Goal: Communication & Community: Participate in discussion

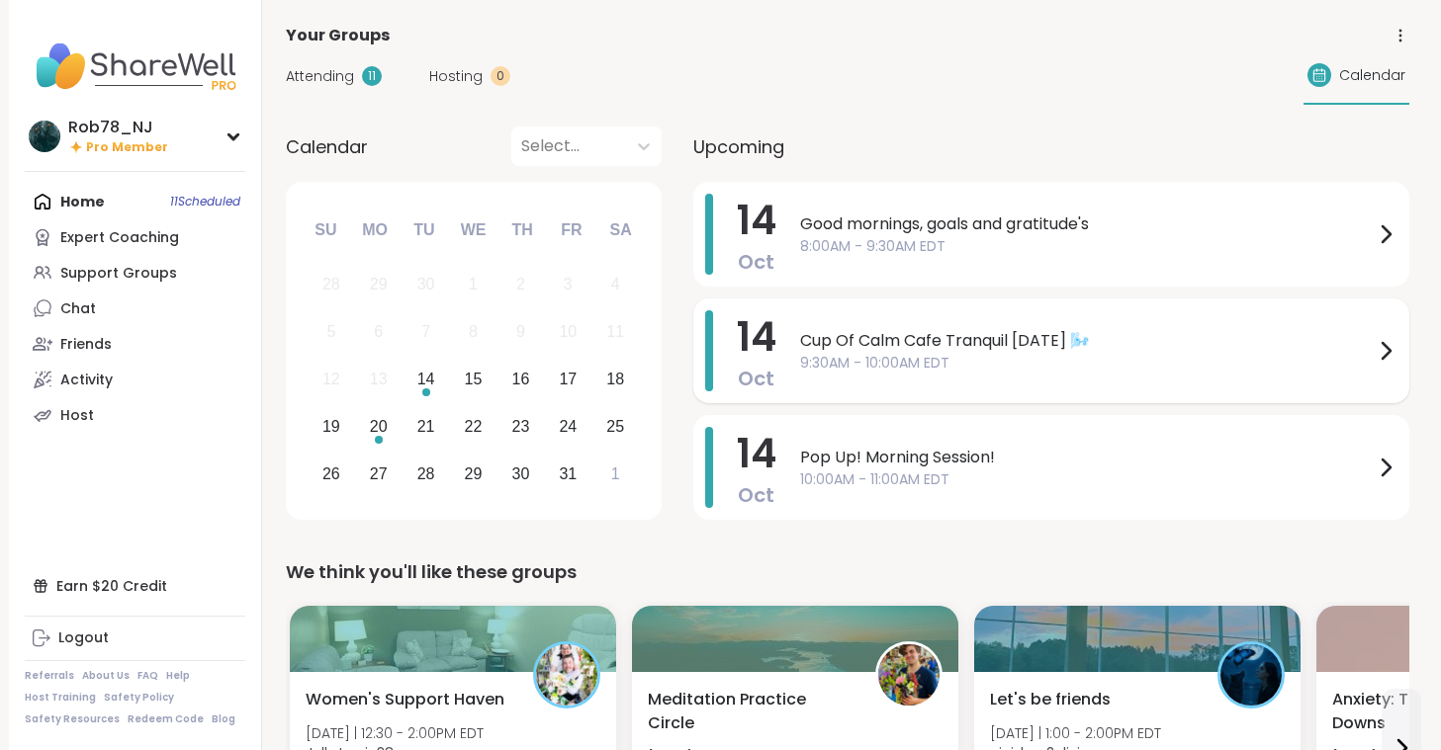
click at [927, 345] on span "Cup Of Calm Cafe Tranquil [DATE] 🌬️" at bounding box center [1086, 341] width 573 height 24
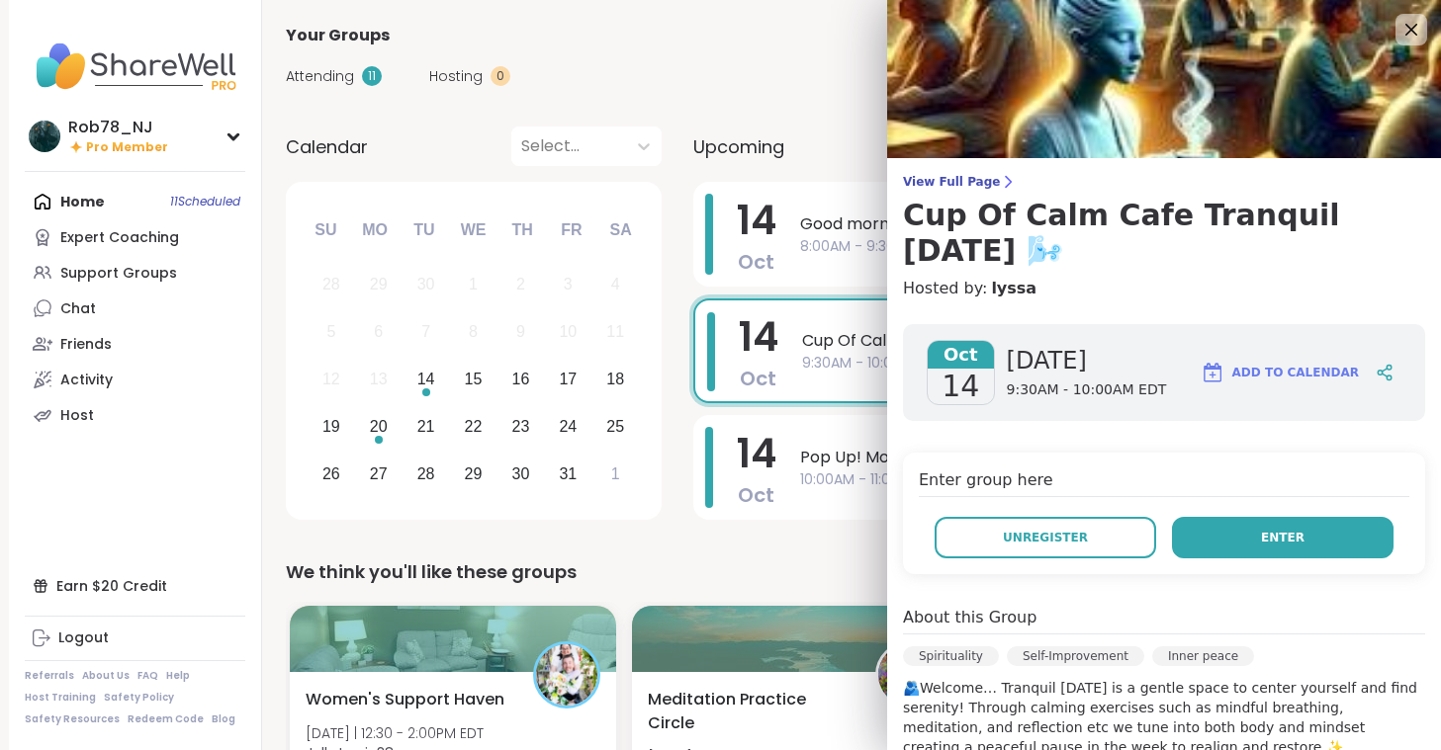
click at [1238, 517] on button "Enter" at bounding box center [1282, 538] width 221 height 42
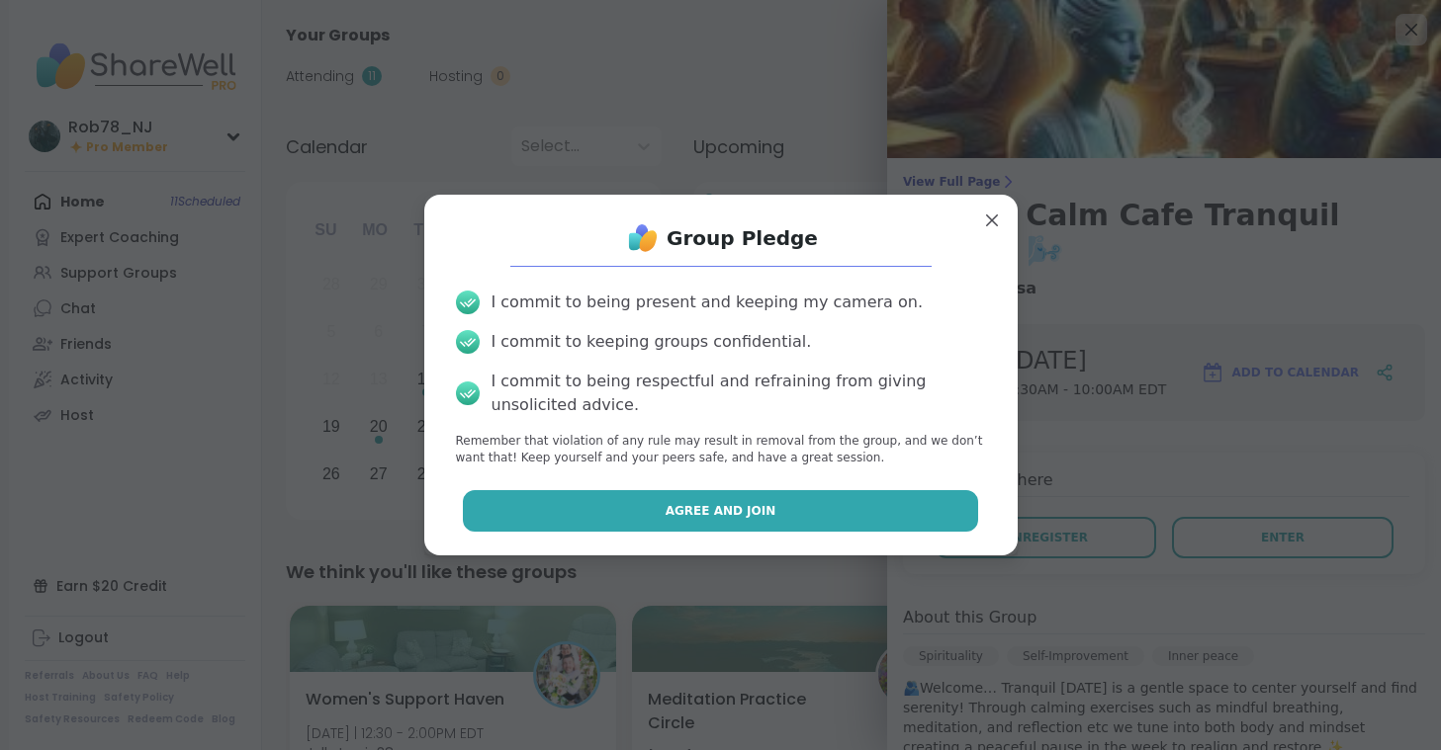
click at [766, 520] on button "Agree and Join" at bounding box center [720, 511] width 515 height 42
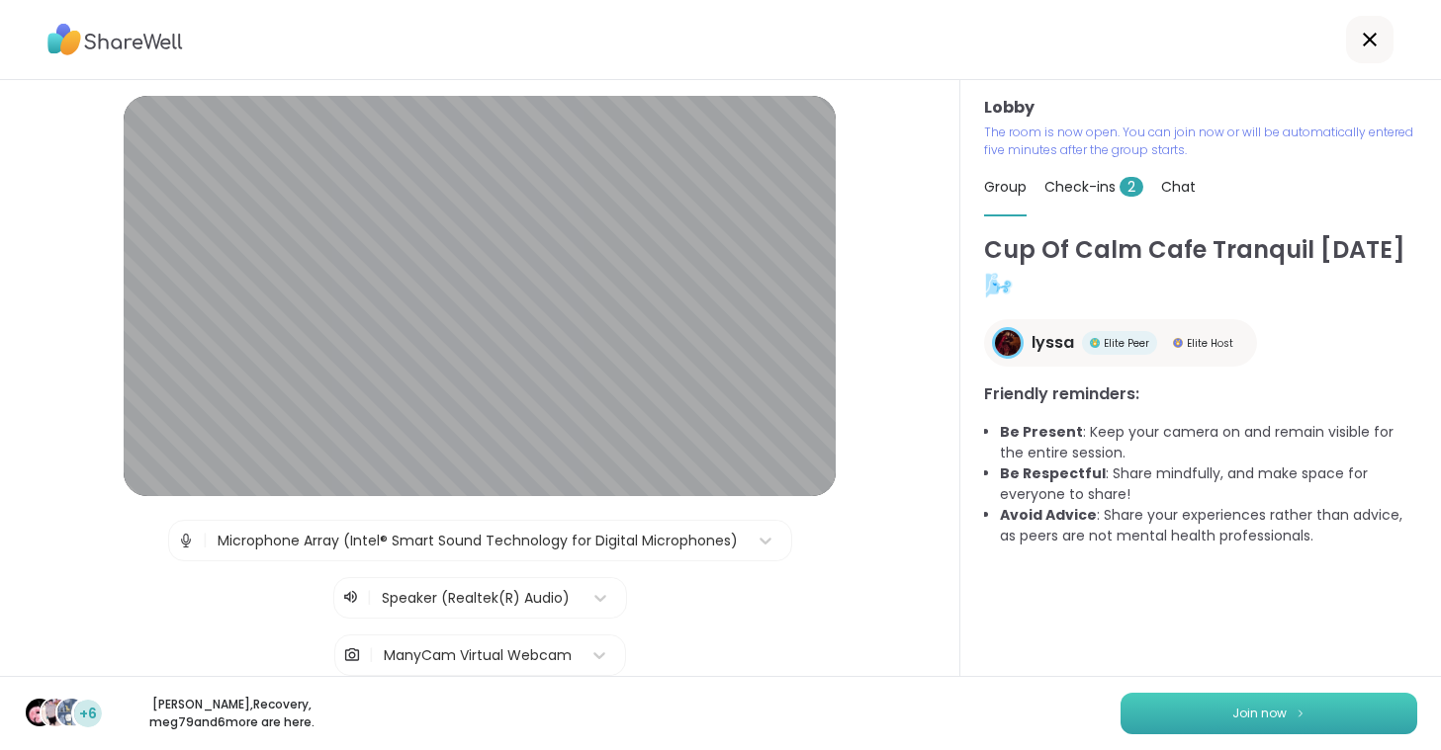
click at [1278, 717] on span "Join now" at bounding box center [1259, 714] width 54 height 18
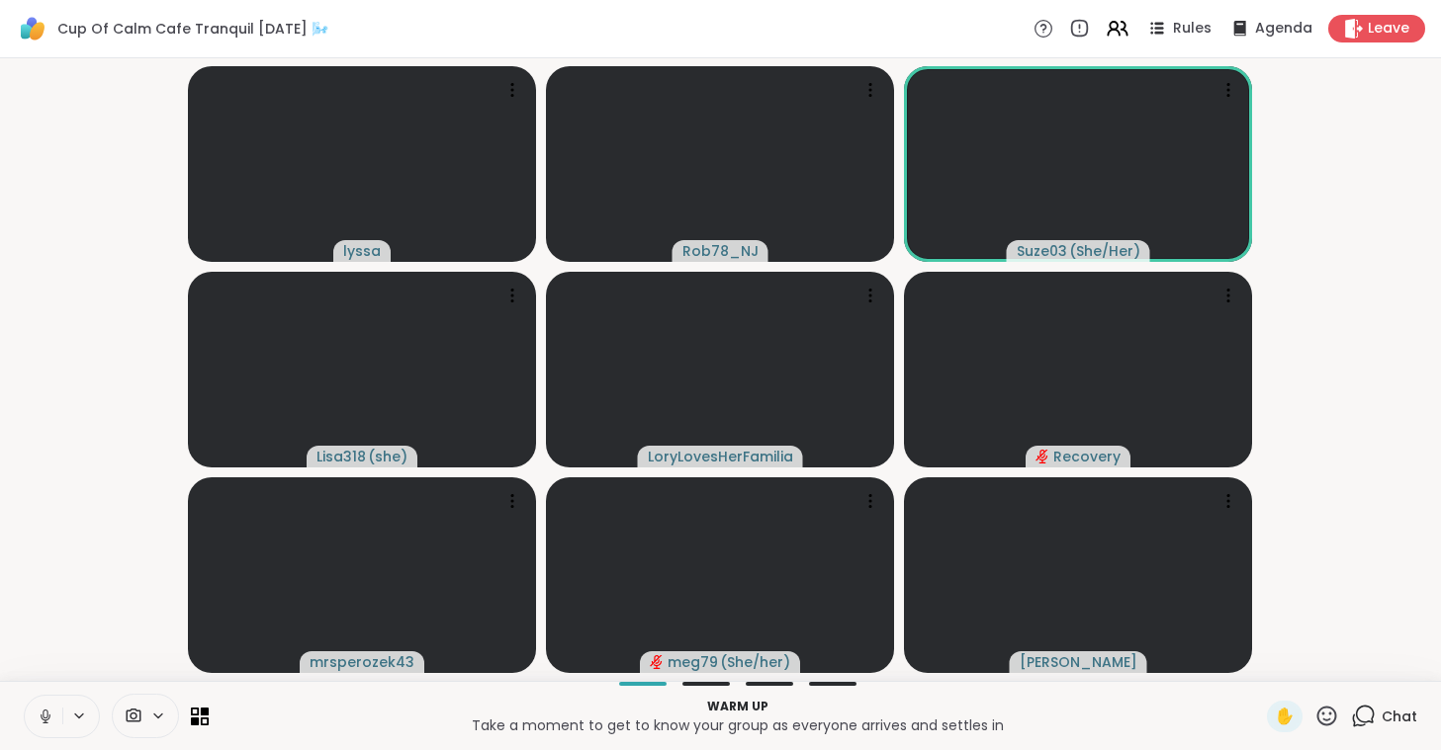
click at [39, 693] on div "Warm up Take a moment to get to know your group as everyone arrives and settles…" at bounding box center [720, 715] width 1441 height 69
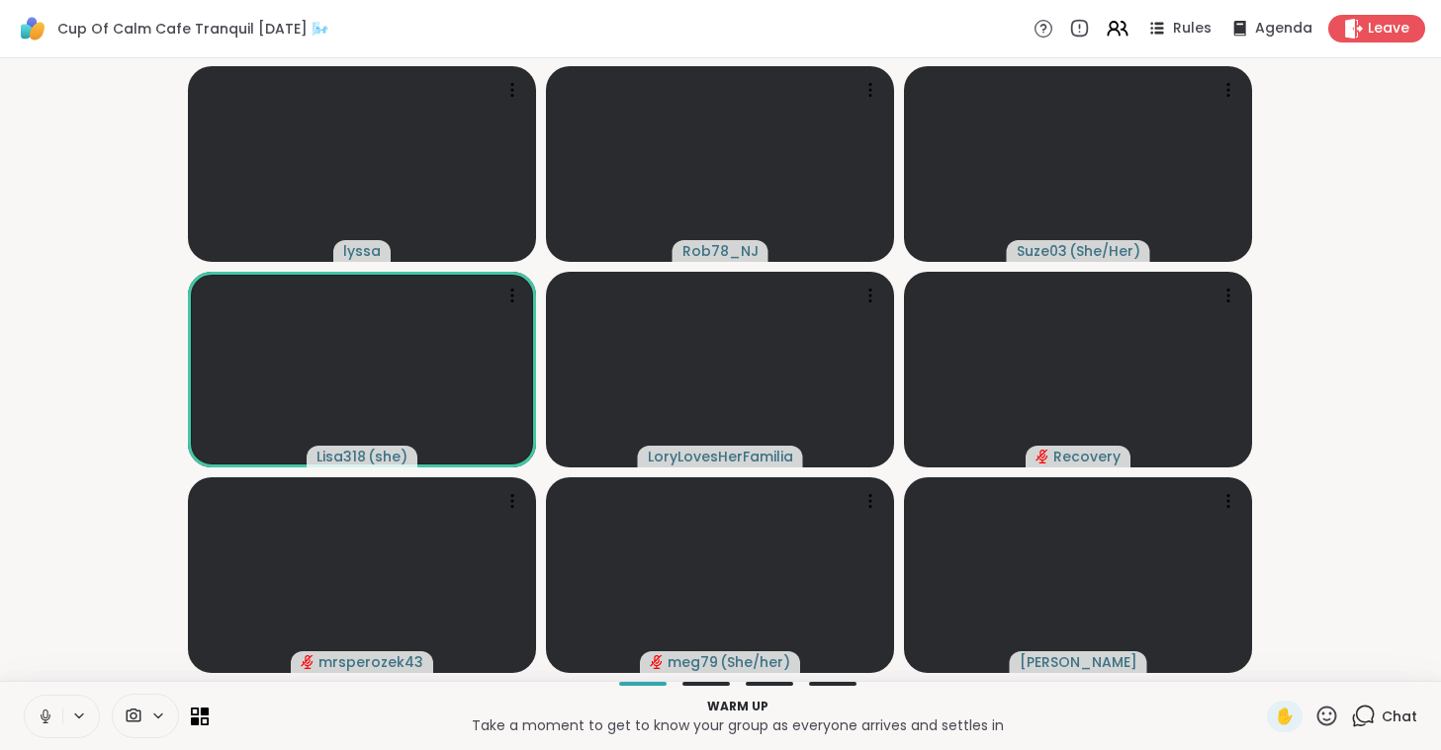
click at [47, 715] on icon at bounding box center [45, 714] width 5 height 9
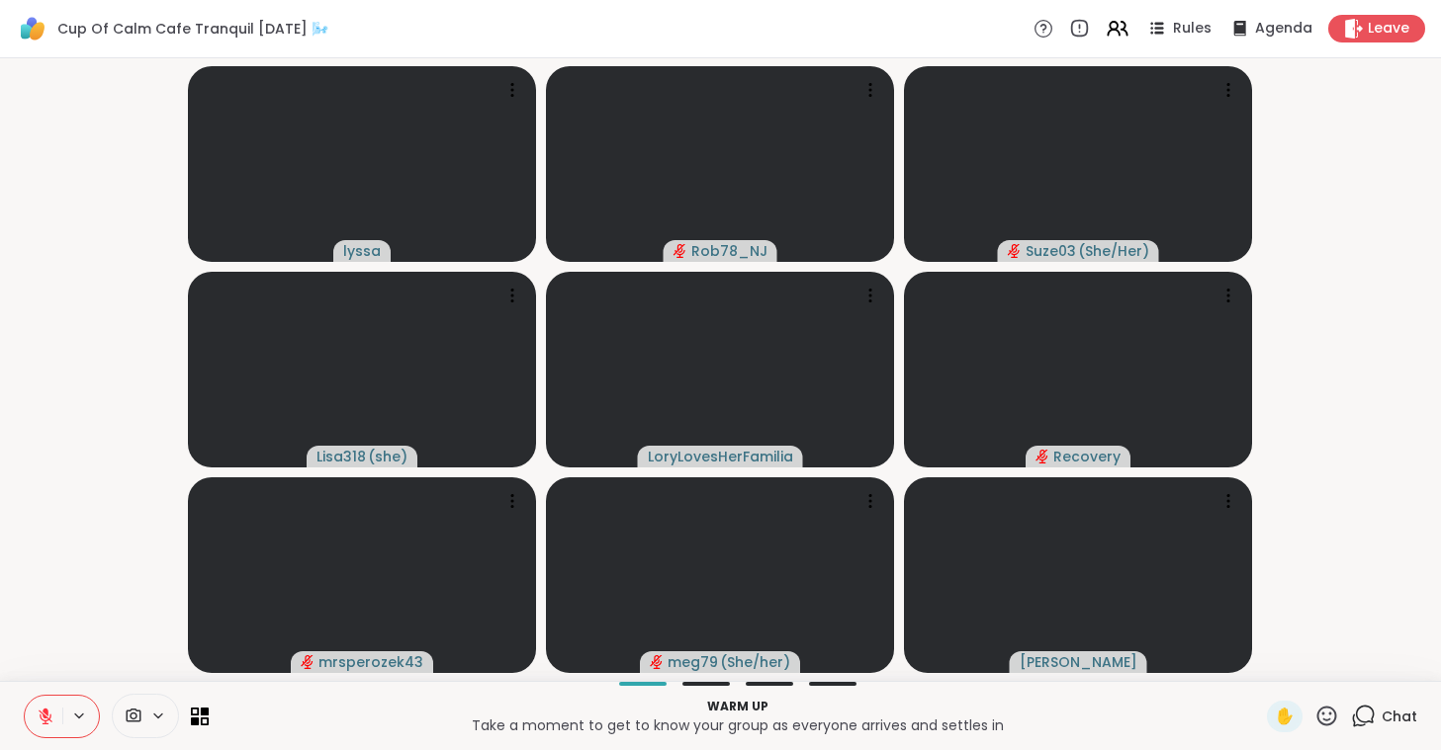
click at [152, 713] on icon at bounding box center [158, 716] width 16 height 17
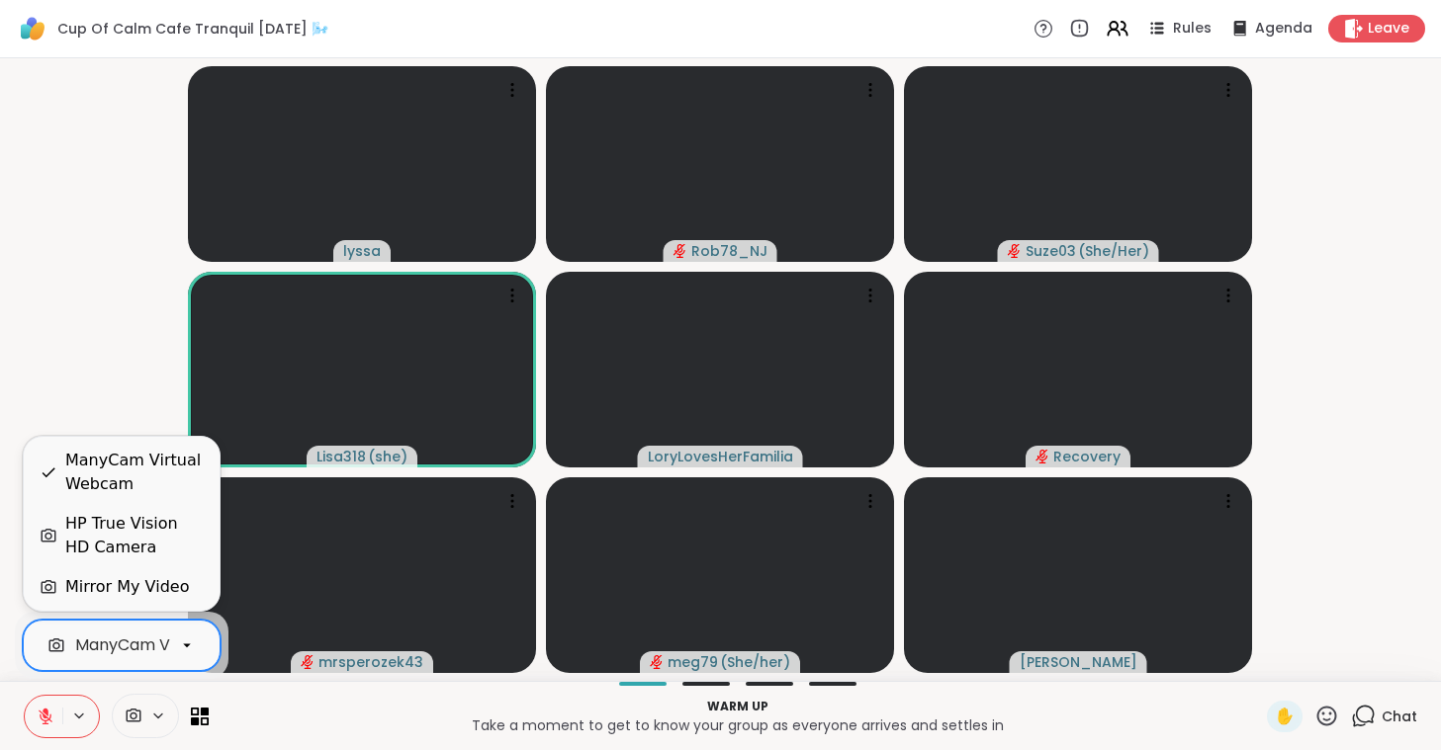
click at [146, 641] on div "ManyCam Virtual Webcam" at bounding box center [180, 646] width 211 height 24
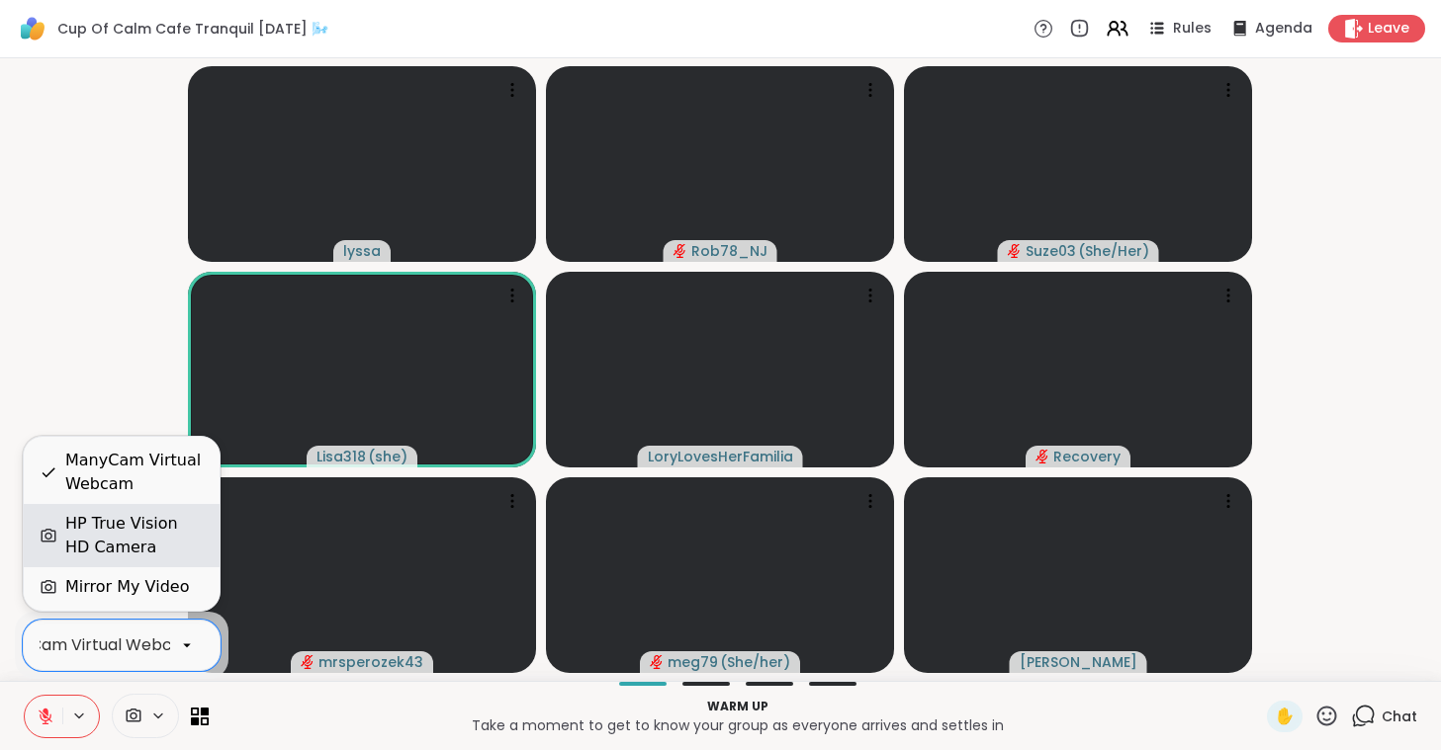
click at [120, 533] on div "HP True Vision HD Camera" at bounding box center [134, 535] width 138 height 47
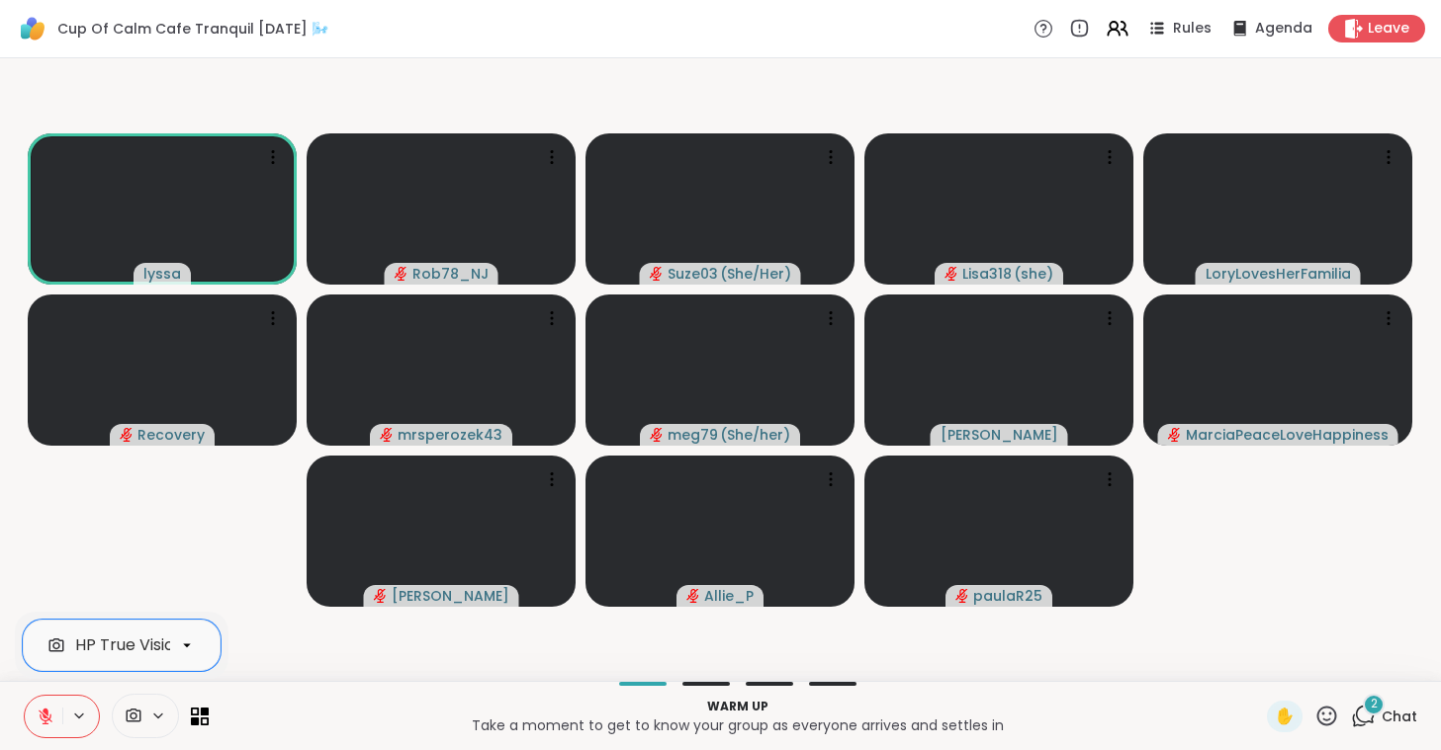
click at [207, 707] on div "option HP True Vision HD Camera, selected. HP True Vision HD Camera" at bounding box center [116, 716] width 185 height 44
click at [204, 710] on icon at bounding box center [205, 711] width 9 height 9
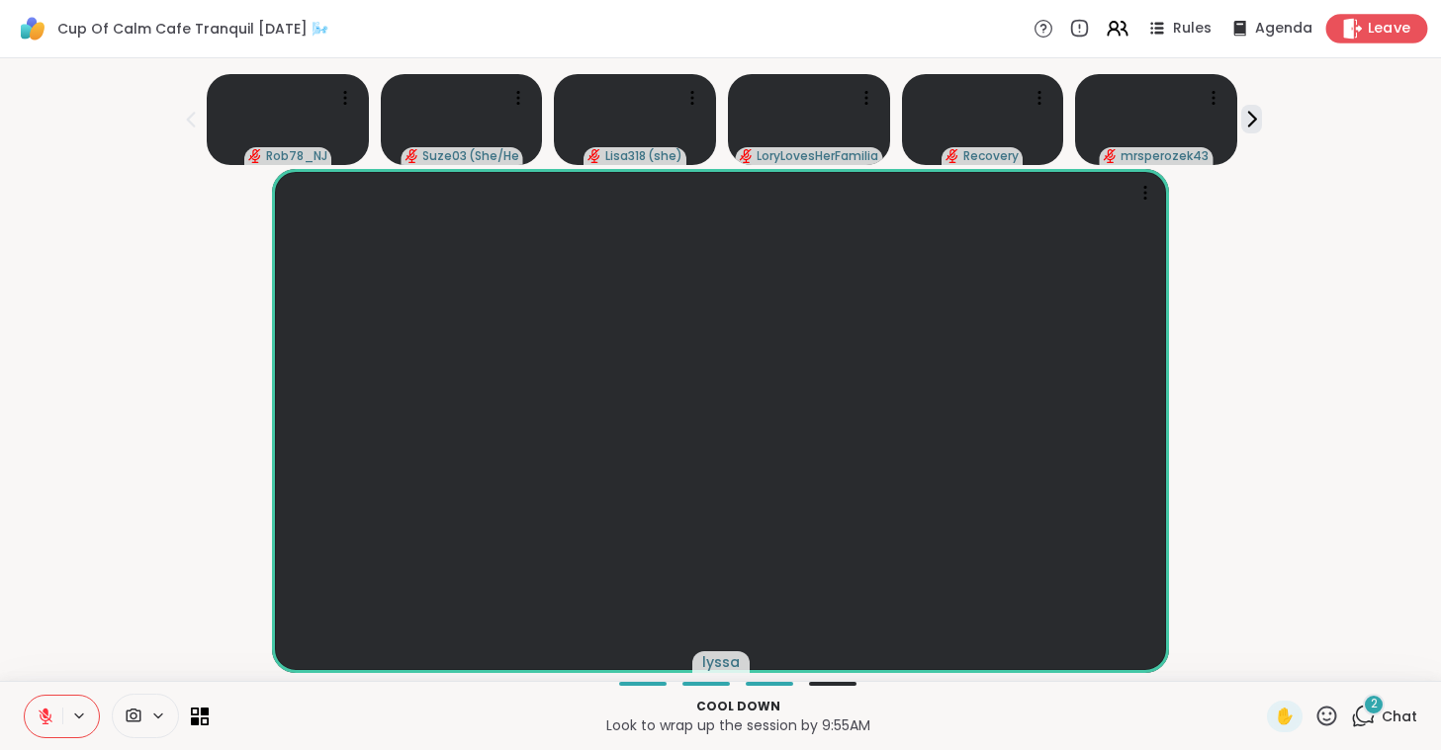
click at [1367, 23] on div "Leave" at bounding box center [1377, 28] width 102 height 29
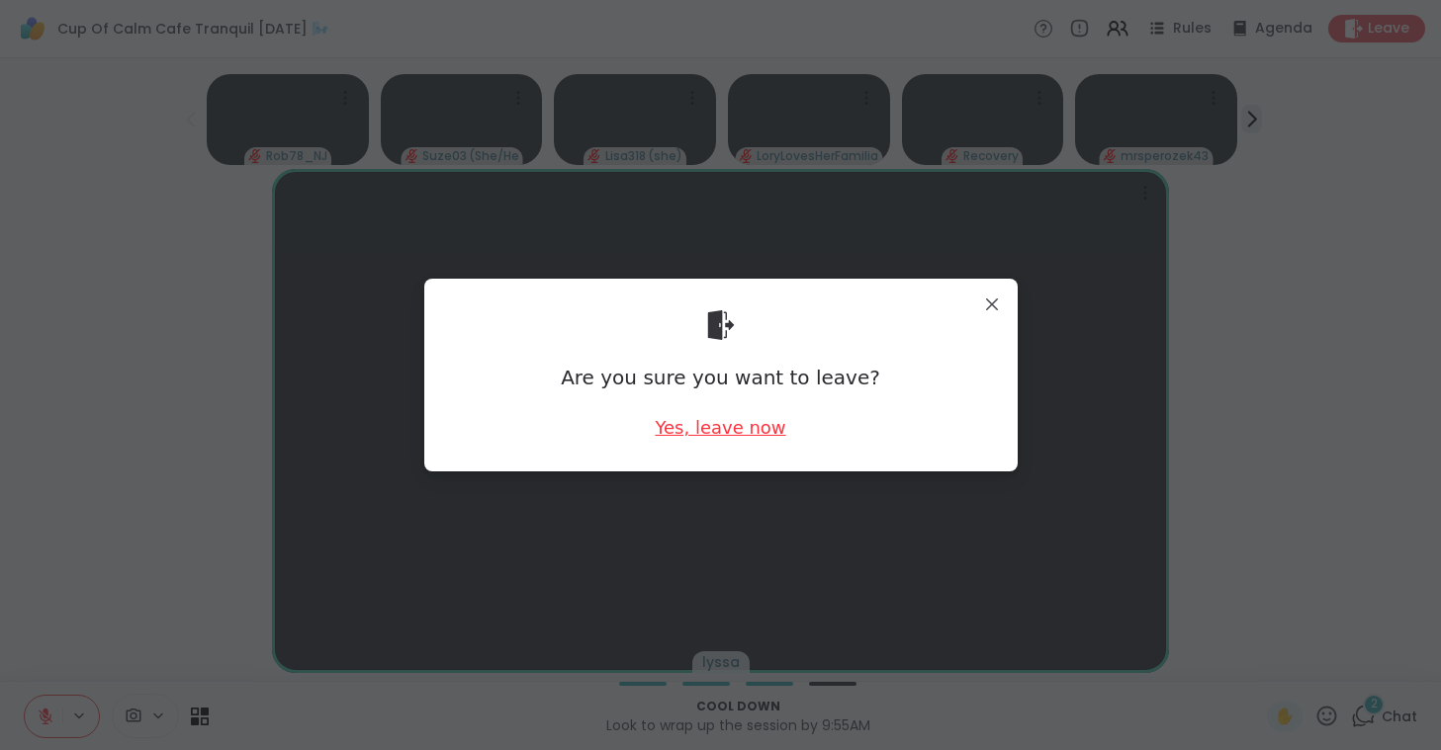
click at [728, 425] on div "Yes, leave now" at bounding box center [720, 427] width 131 height 25
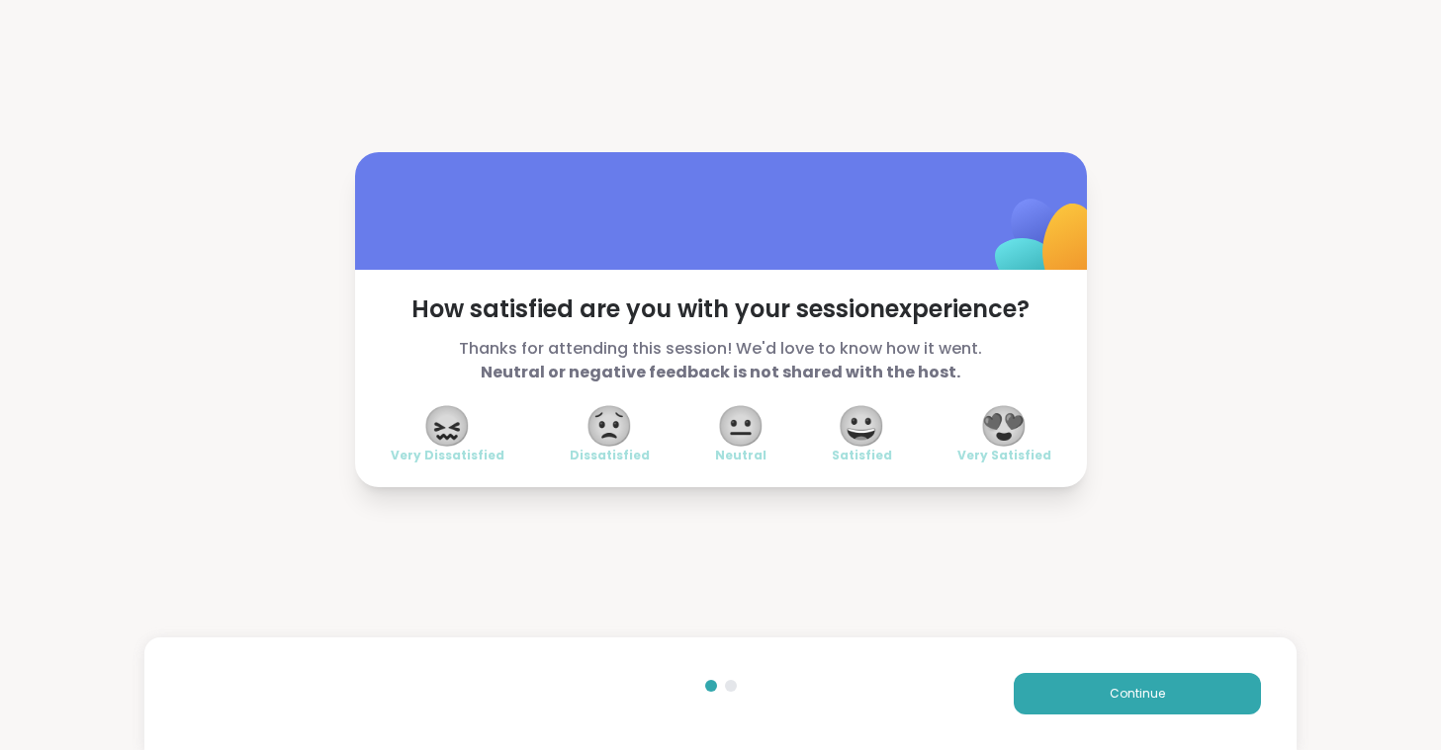
click at [1014, 426] on span "😍" at bounding box center [1003, 426] width 49 height 36
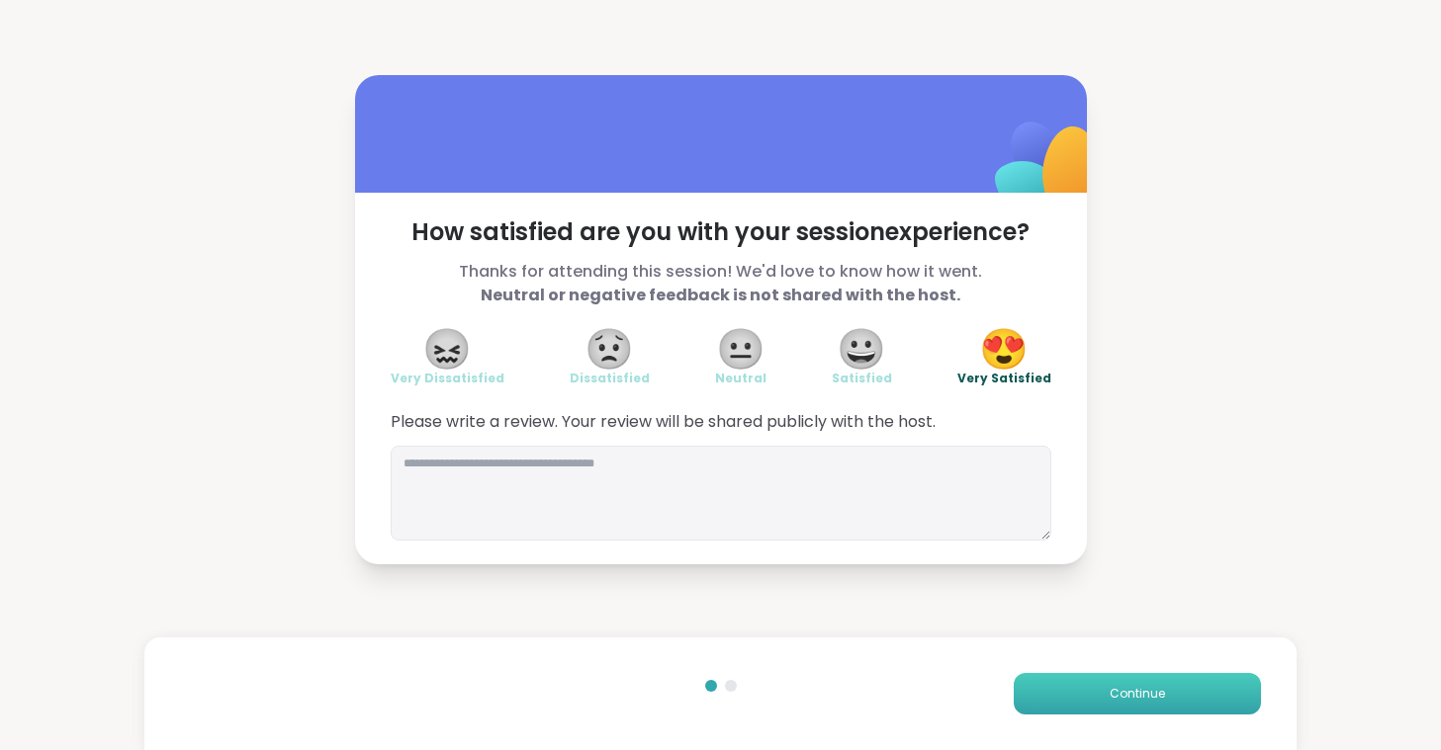
click at [1134, 694] on span "Continue" at bounding box center [1136, 694] width 55 height 18
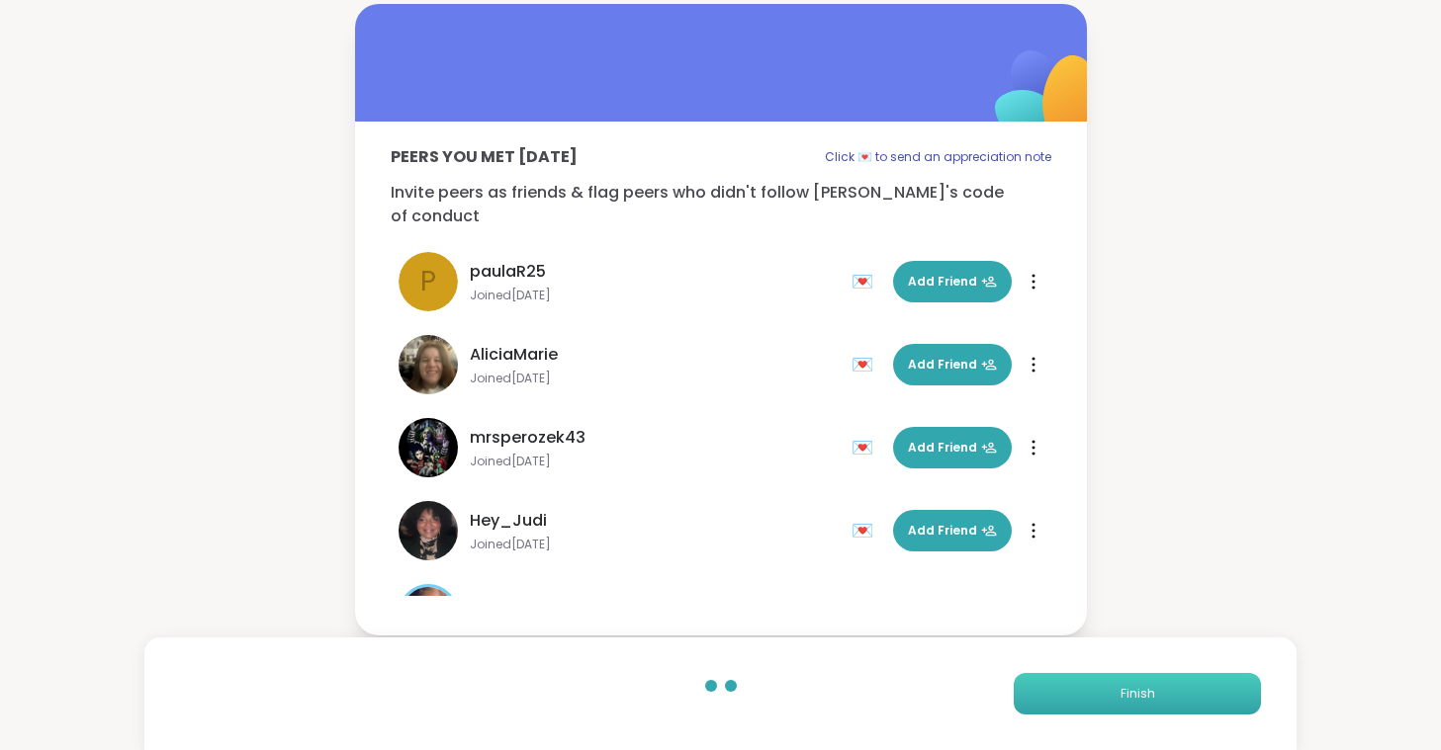
click at [1134, 694] on span "Finish" at bounding box center [1137, 694] width 35 height 18
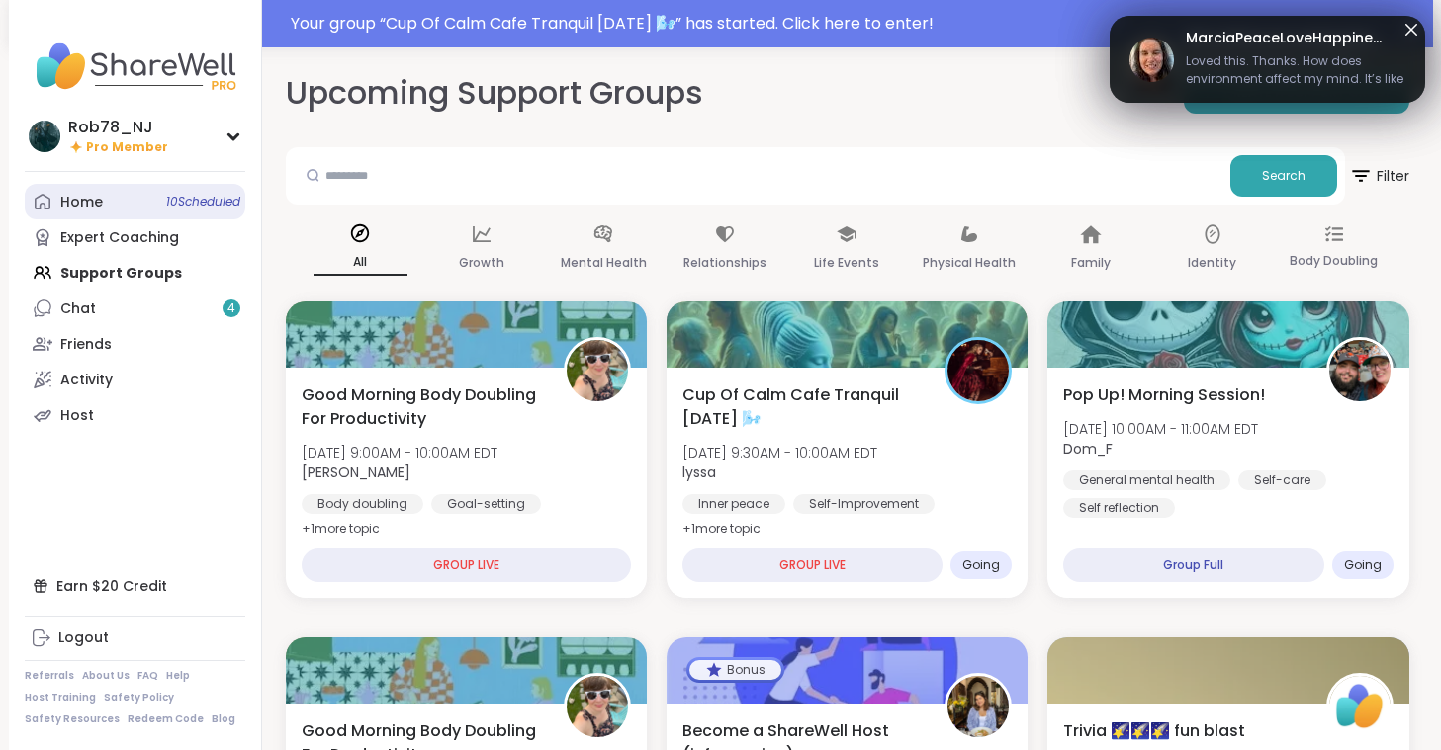
click at [144, 195] on link "Home 10 Scheduled" at bounding box center [135, 202] width 220 height 36
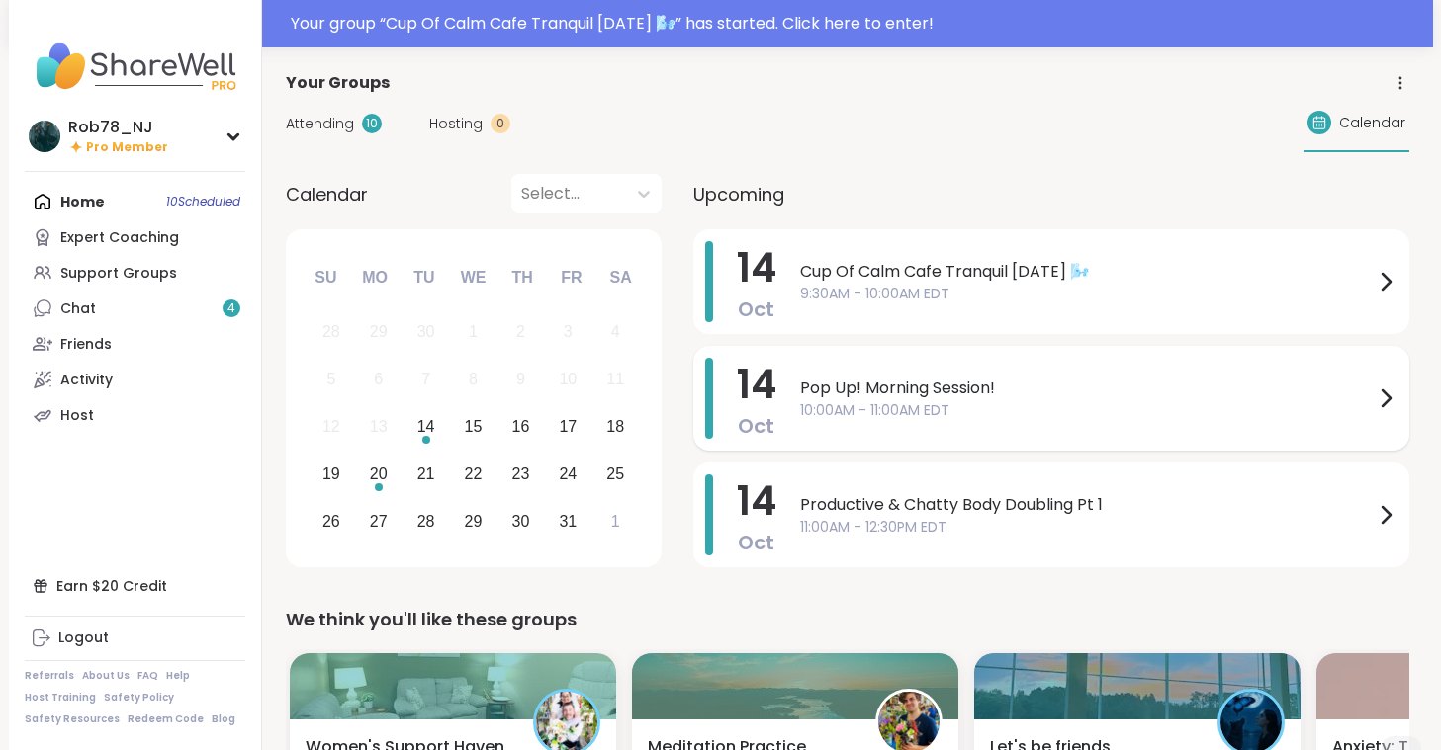
click at [897, 395] on span "Pop Up! Morning Session!" at bounding box center [1086, 389] width 573 height 24
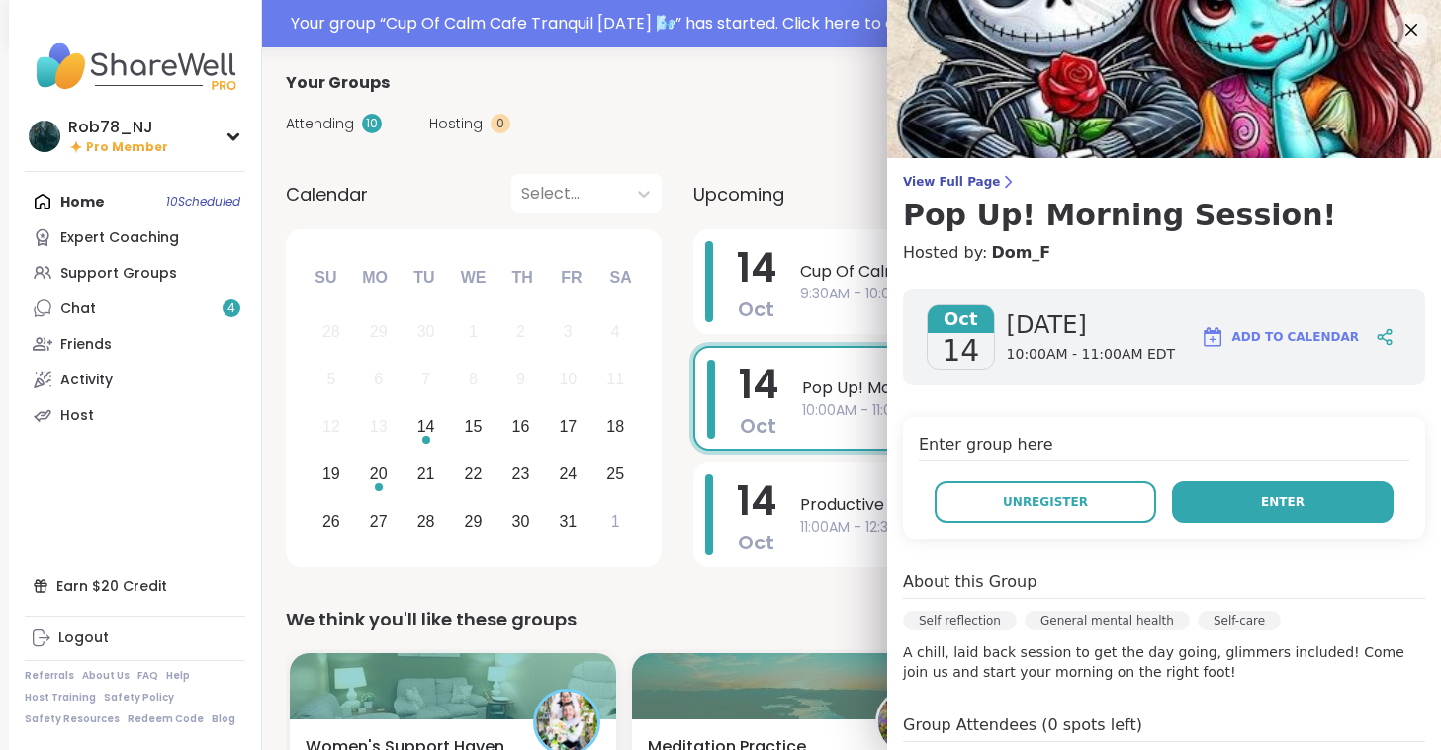
click at [1199, 486] on button "Enter" at bounding box center [1282, 502] width 221 height 42
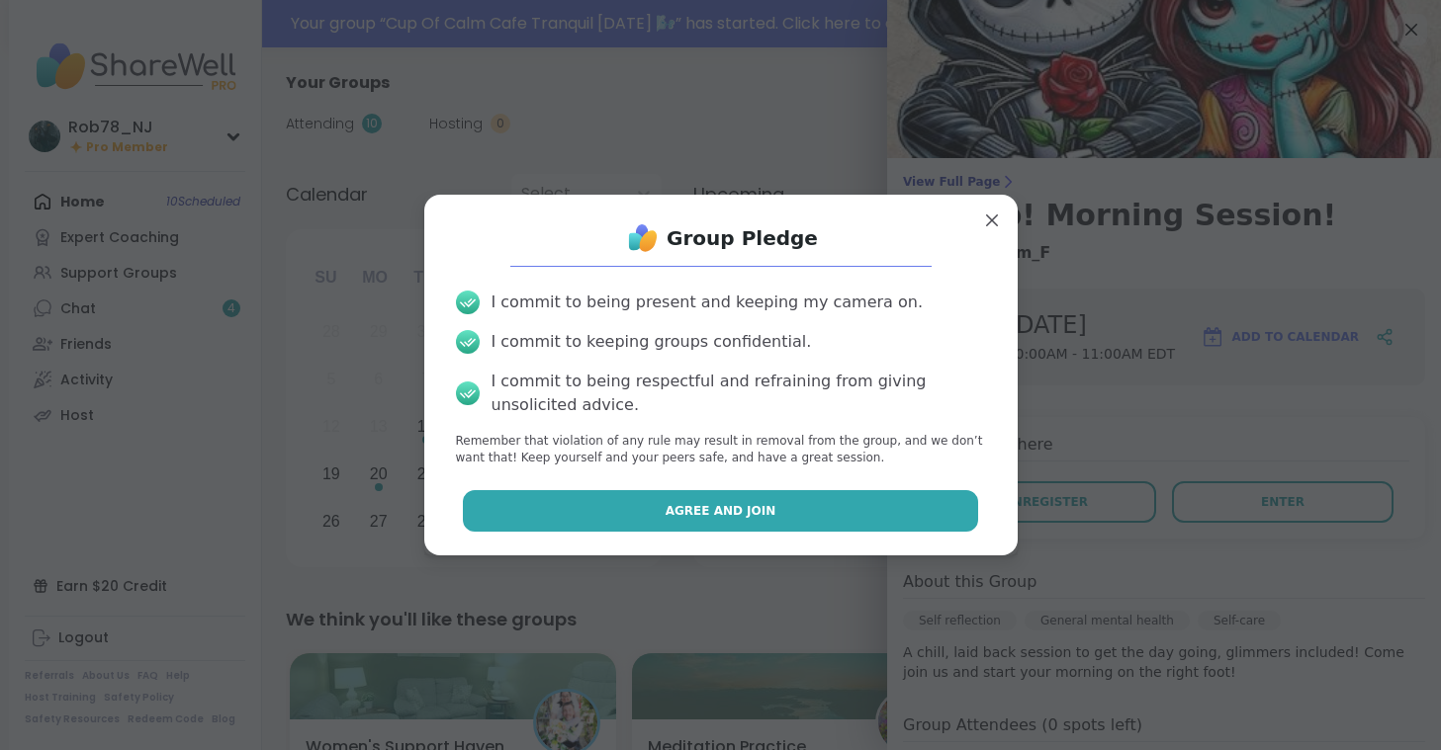
click at [774, 505] on button "Agree and Join" at bounding box center [720, 511] width 515 height 42
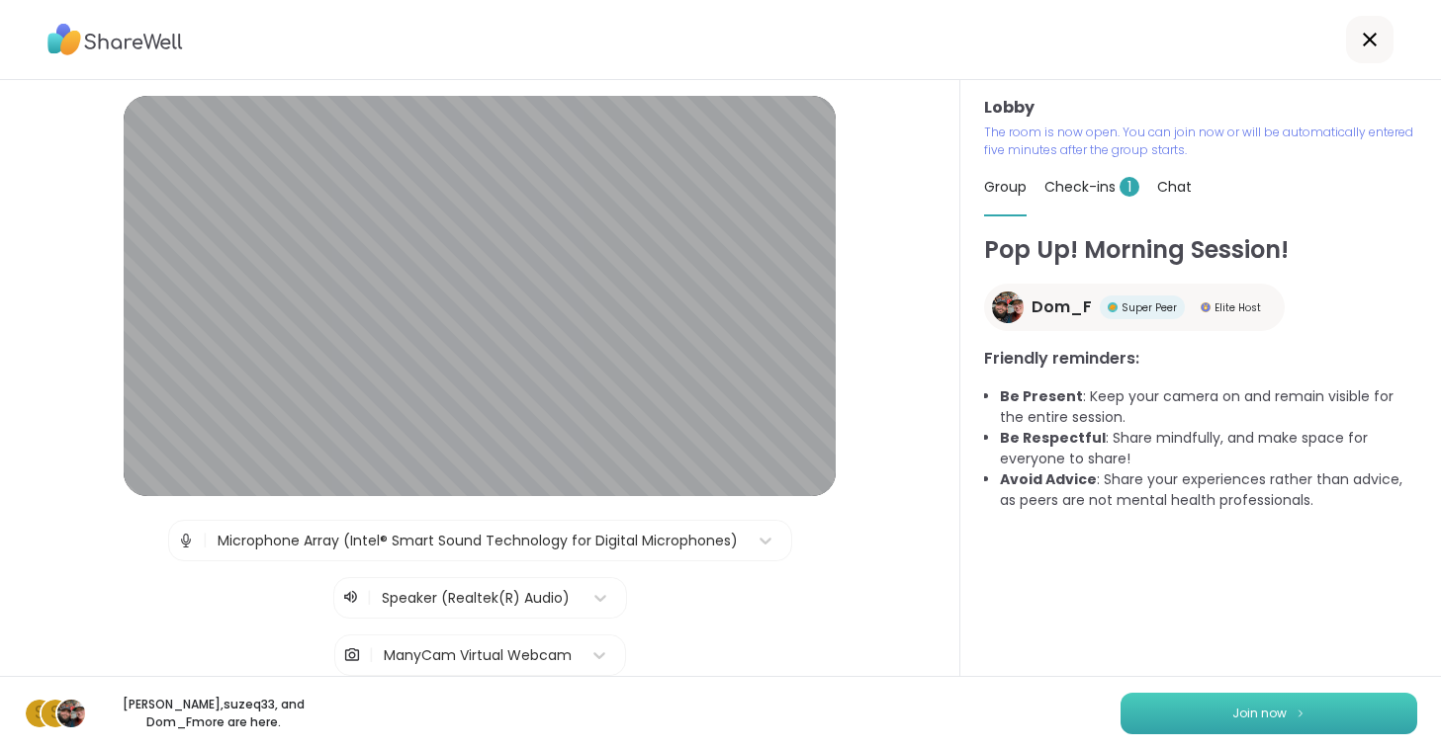
click at [1183, 702] on button "Join now" at bounding box center [1268, 714] width 297 height 42
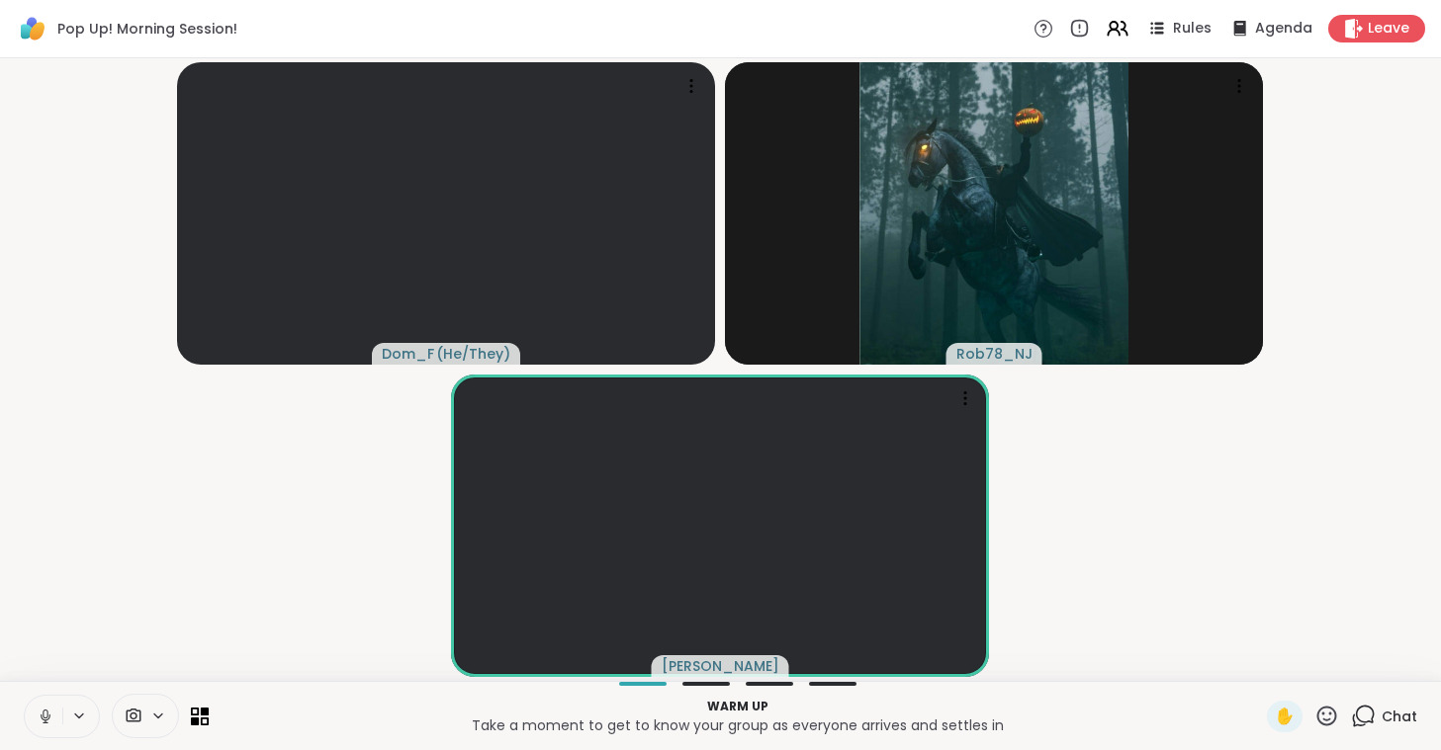
click at [48, 717] on icon at bounding box center [46, 717] width 18 height 18
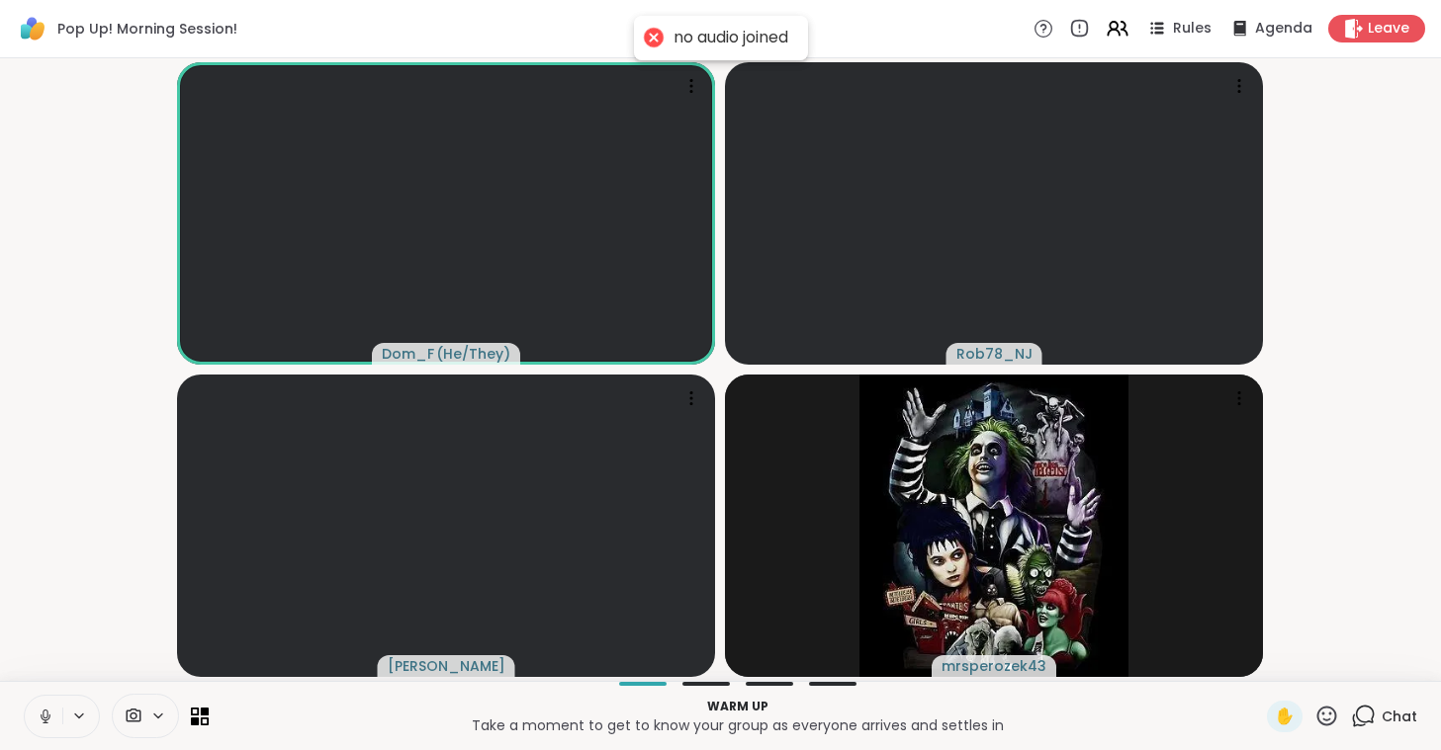
click at [48, 717] on icon at bounding box center [46, 717] width 18 height 18
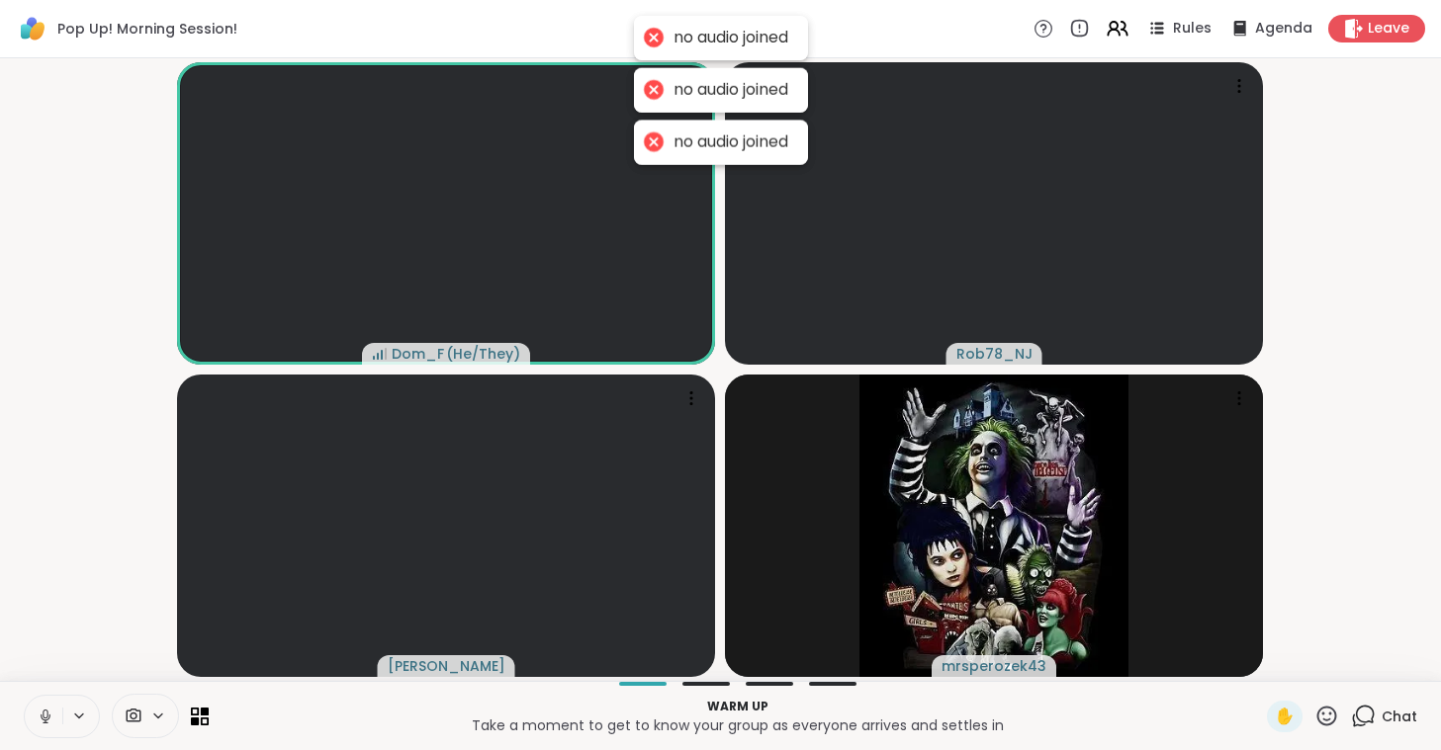
click at [38, 722] on icon at bounding box center [46, 717] width 18 height 18
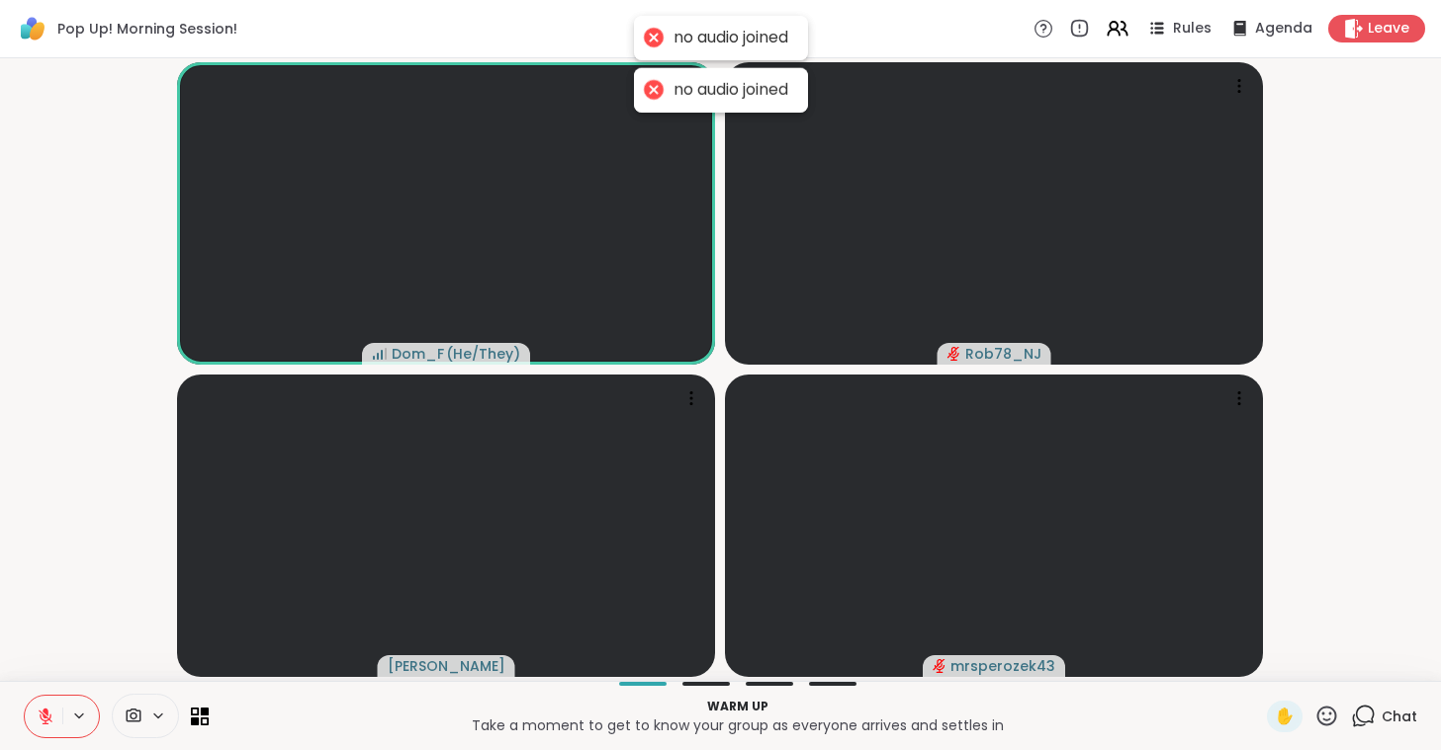
click at [151, 718] on icon at bounding box center [158, 716] width 16 height 17
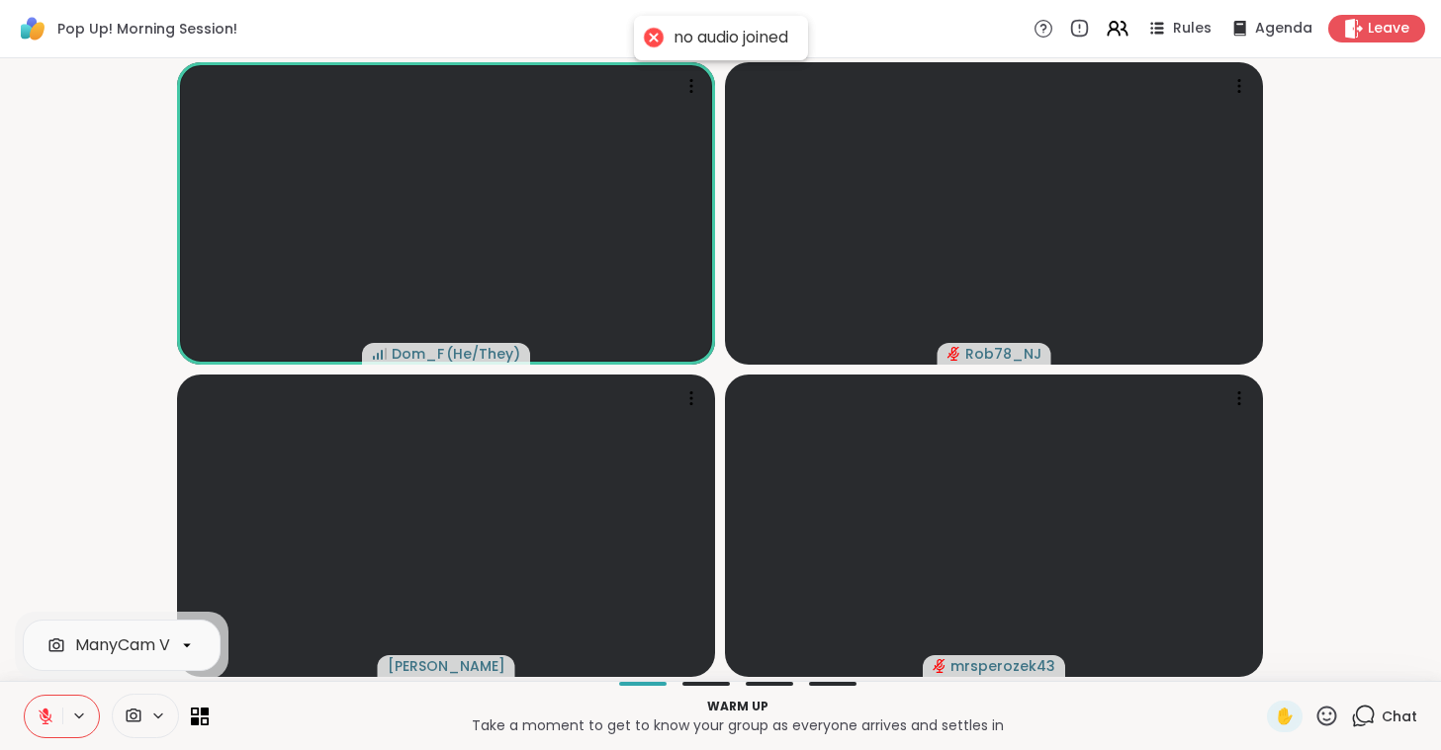
click at [166, 639] on div "ManyCam Virtual Webcam" at bounding box center [180, 646] width 211 height 24
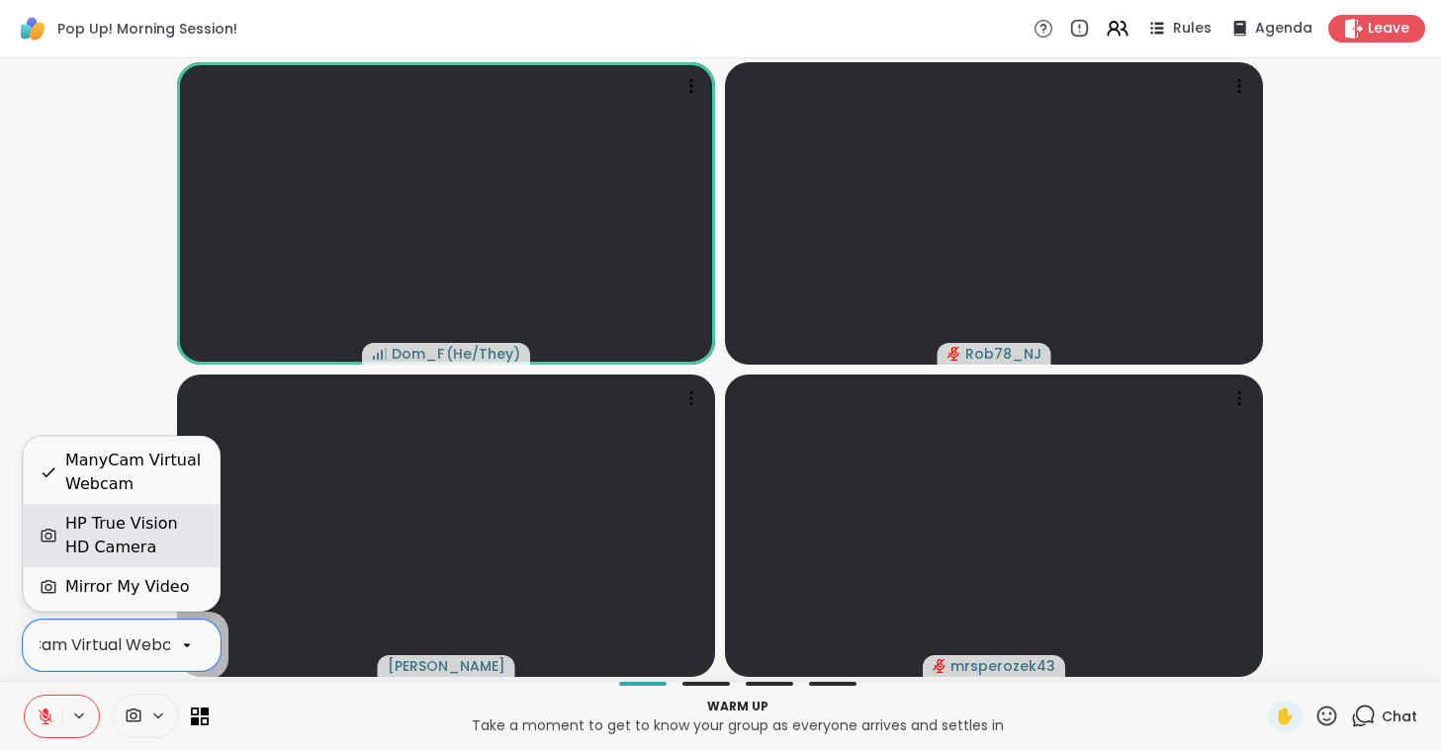
click at [170, 532] on div "HP True Vision HD Camera" at bounding box center [134, 535] width 138 height 47
